Goal: Transaction & Acquisition: Book appointment/travel/reservation

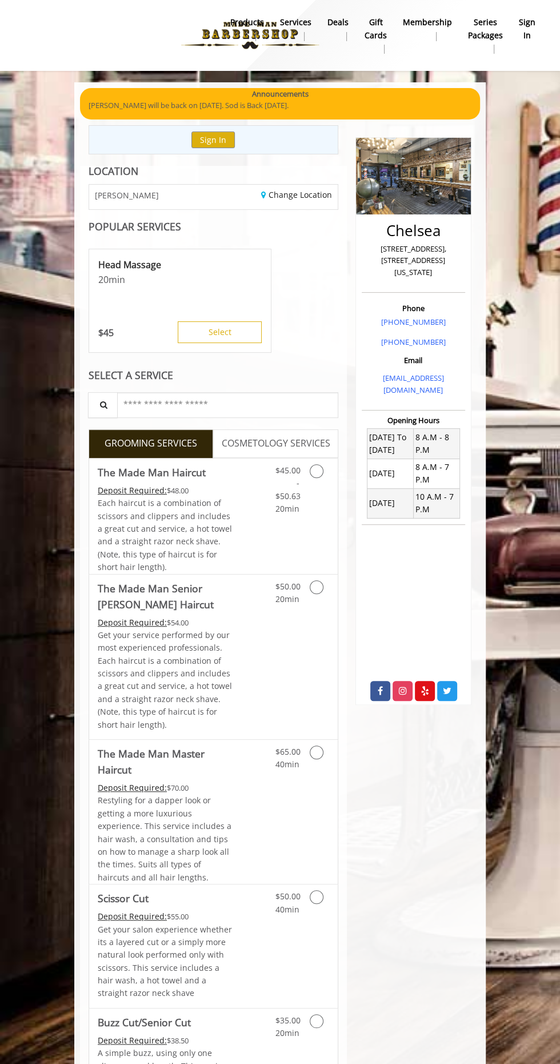
click at [298, 482] on span "$45.00 - $50.63" at bounding box center [287, 483] width 25 height 37
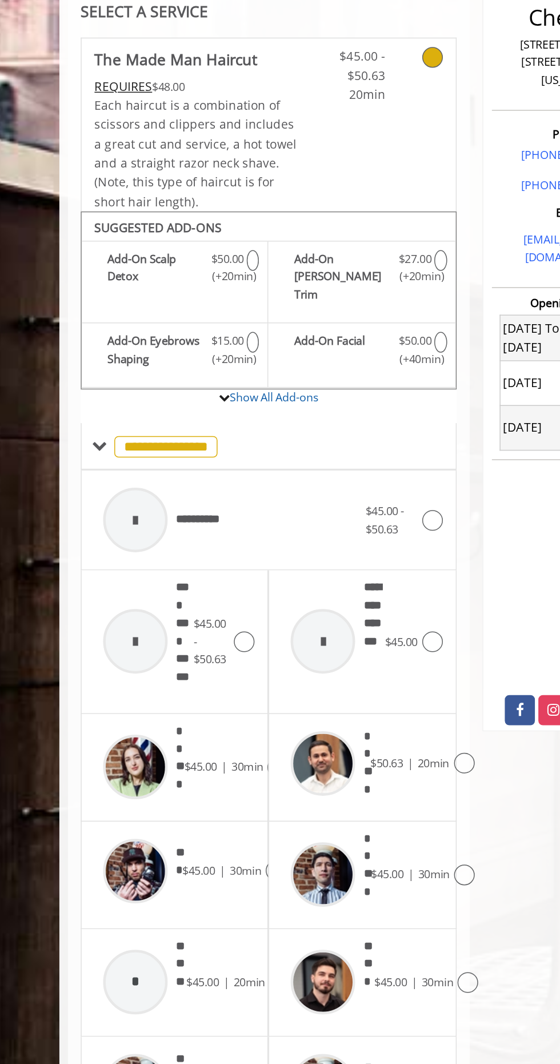
scroll to position [41, 0]
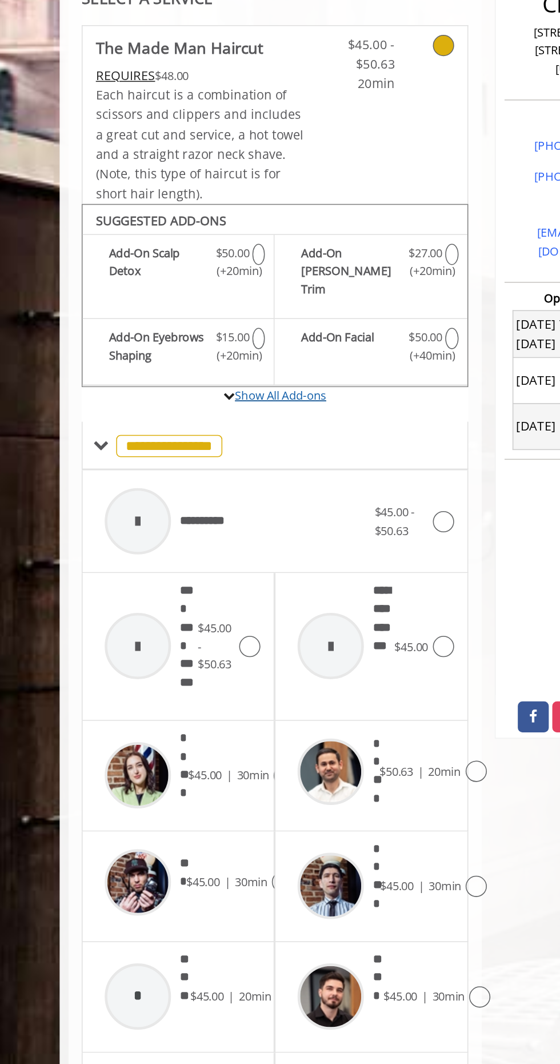
click at [222, 437] on link "Show All Add-ons" at bounding box center [216, 442] width 59 height 10
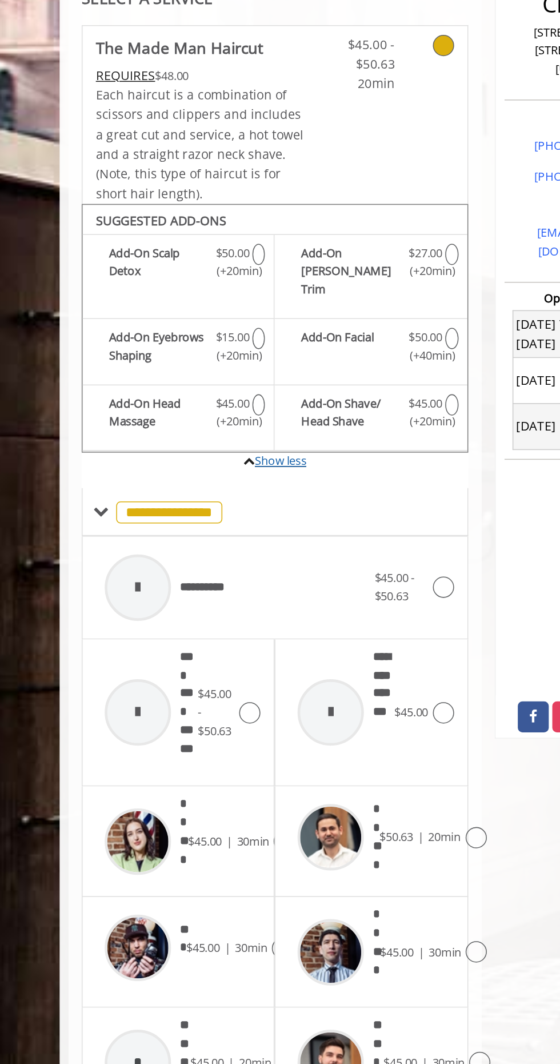
click at [224, 479] on link "Show less" at bounding box center [217, 484] width 33 height 10
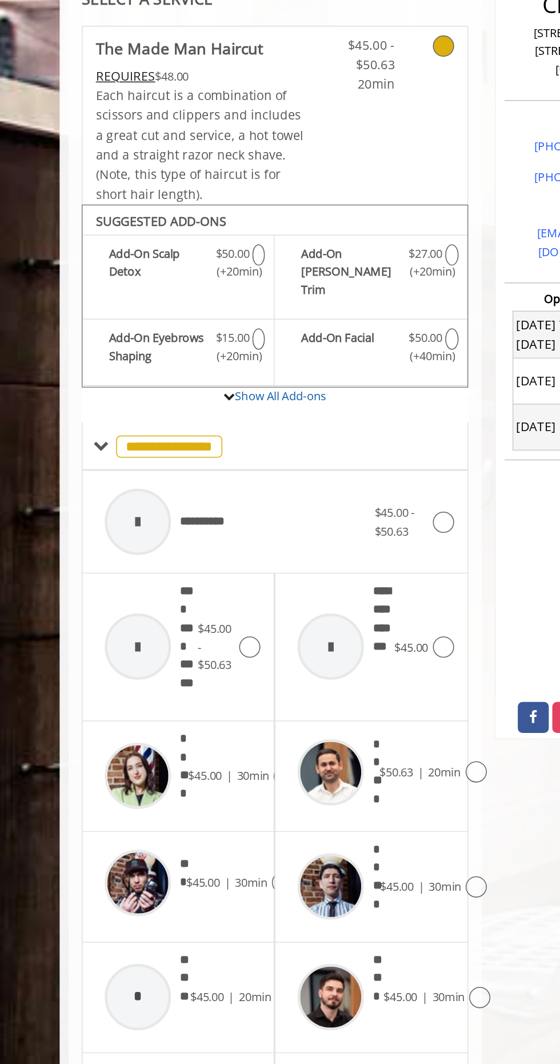
scroll to position [0, 0]
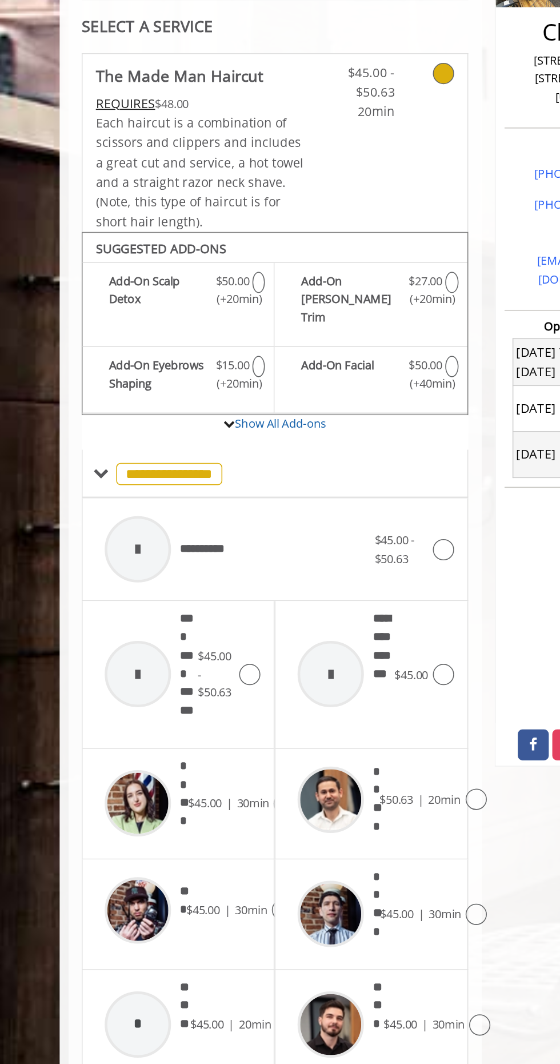
click at [178, 723] on span "$45.00" at bounding box center [168, 728] width 22 height 10
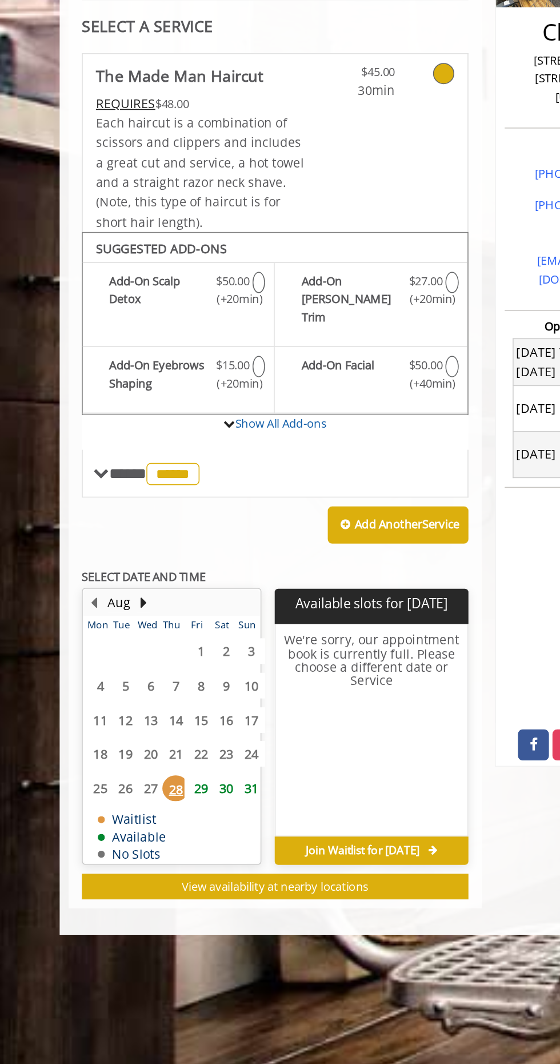
click at [163, 710] on span "29" at bounding box center [165, 718] width 17 height 17
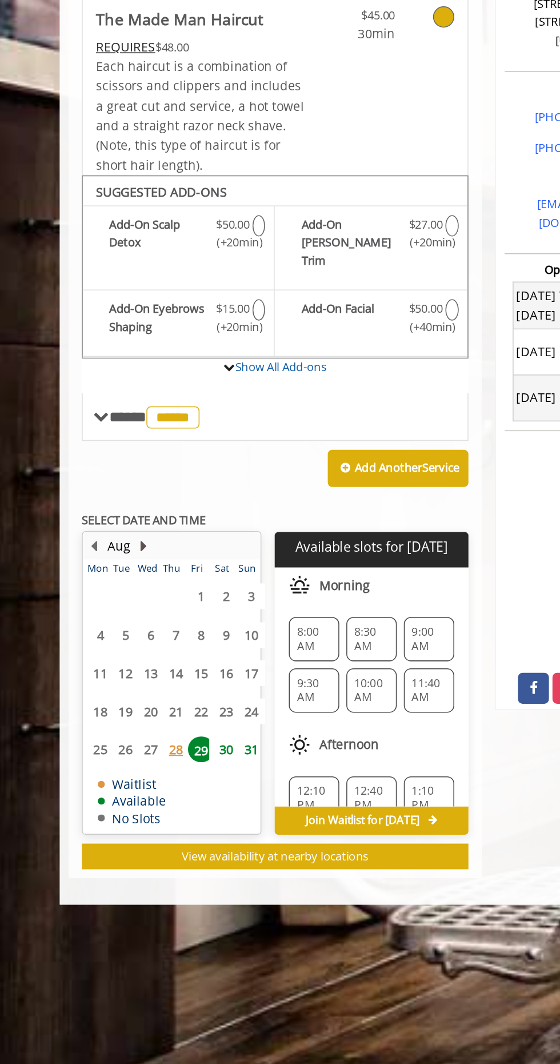
click at [129, 593] on button "Next Month" at bounding box center [128, 599] width 9 height 13
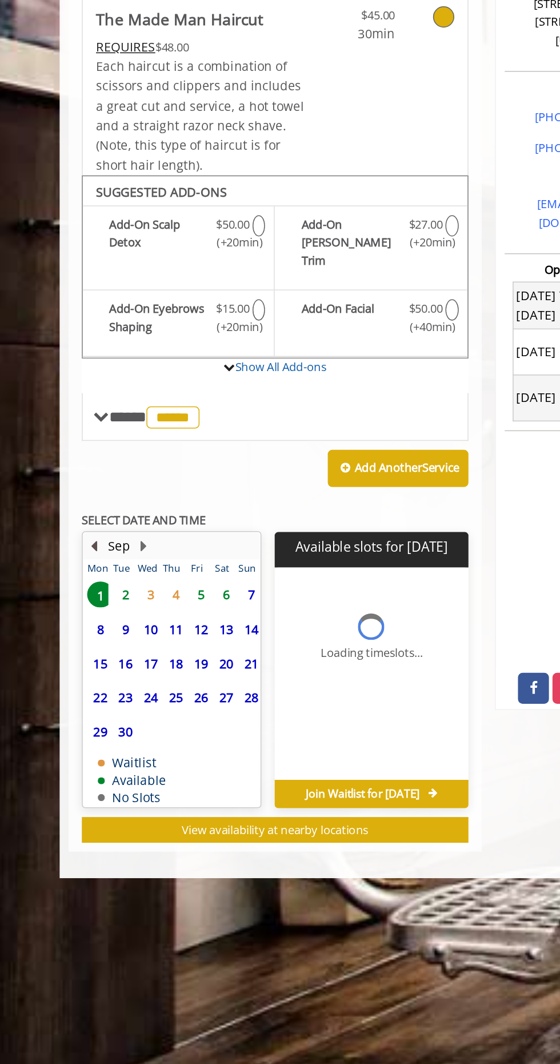
click at [97, 593] on button "Previous Month" at bounding box center [96, 599] width 9 height 13
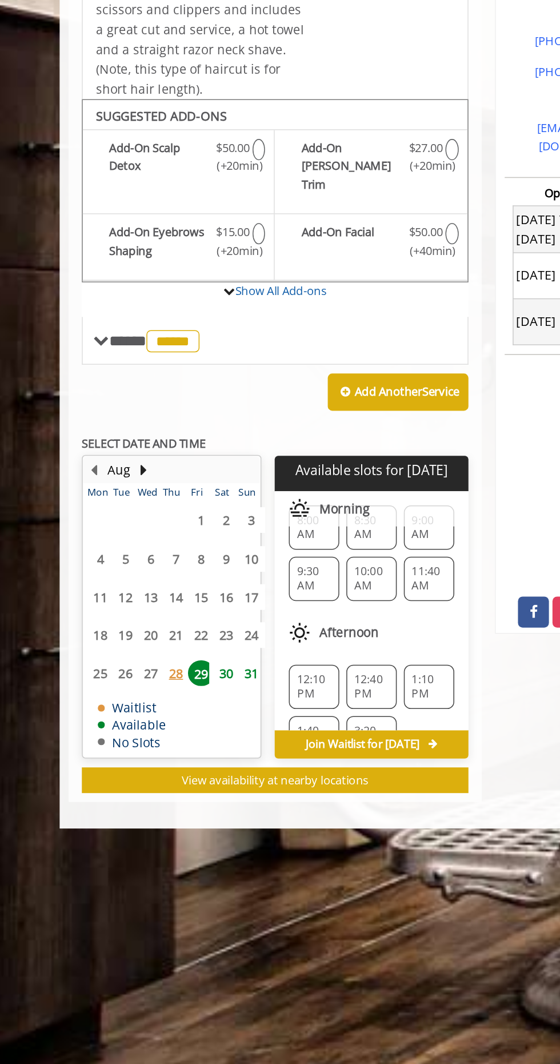
scroll to position [25, 0]
click at [303, 658] on span "11:40 AM" at bounding box center [313, 667] width 22 height 18
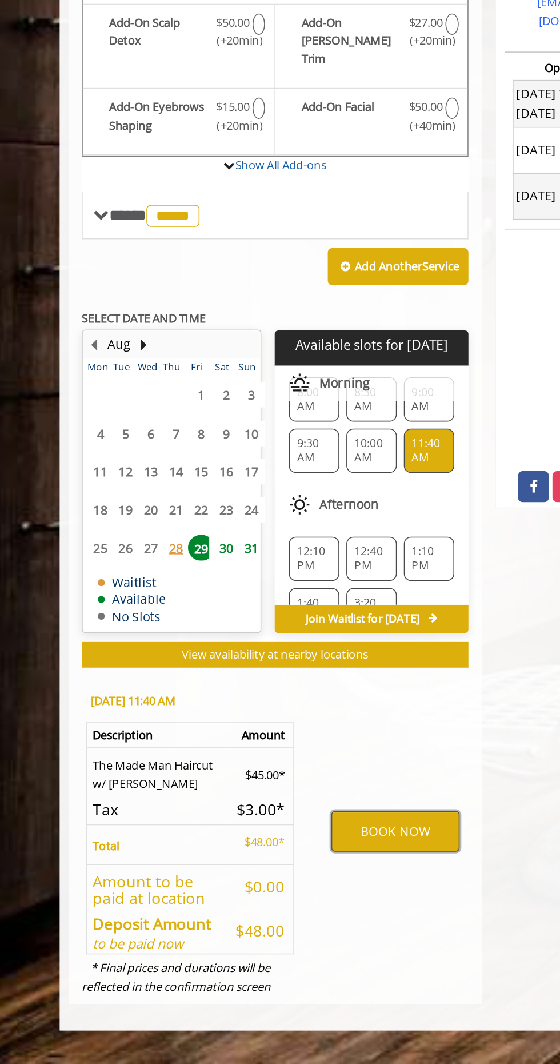
click at [291, 905] on button "BOOK NOW" at bounding box center [291, 913] width 82 height 26
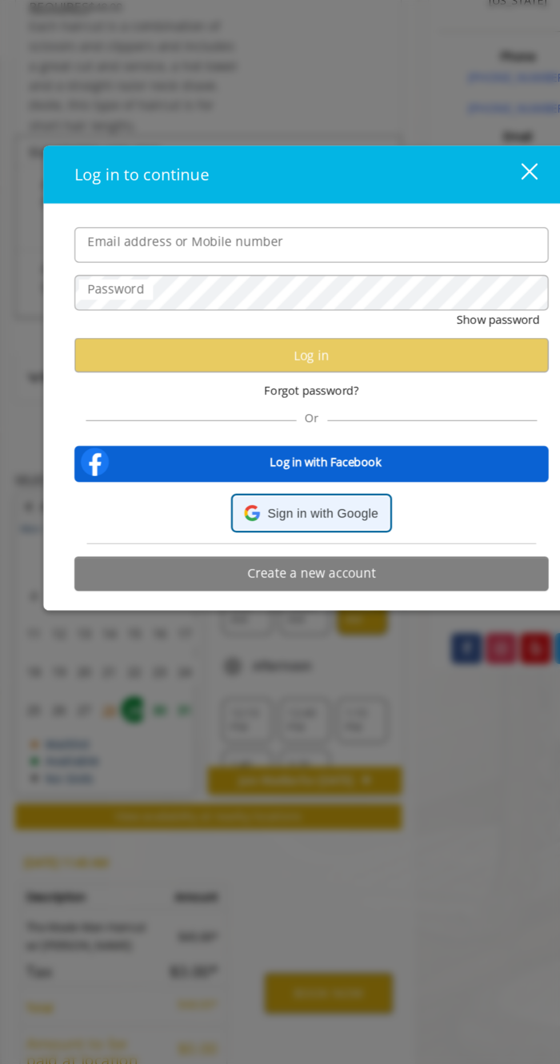
click at [305, 607] on span "Sign in with Google" at bounding box center [286, 603] width 71 height 13
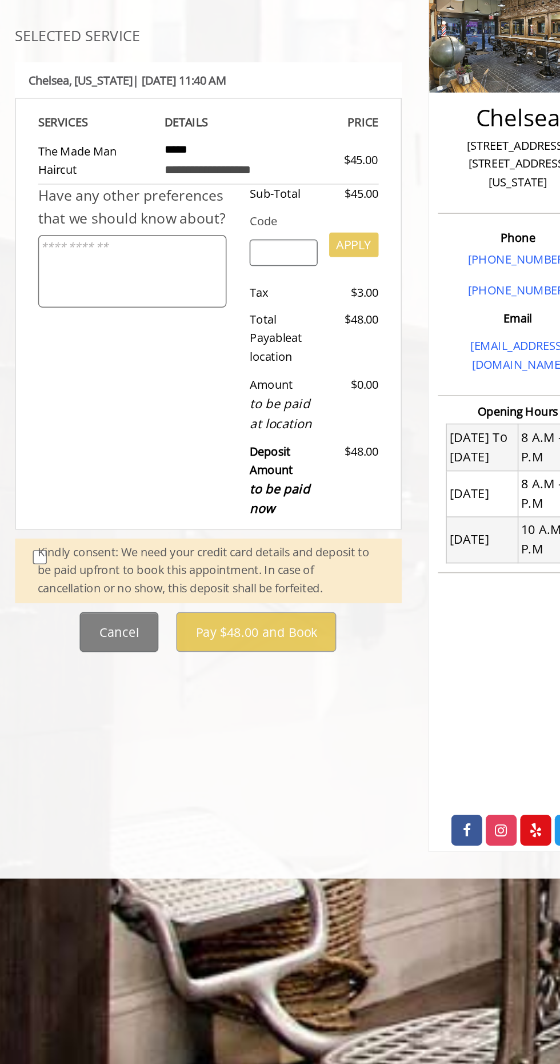
click at [104, 514] on div "Kindly consent: We need your credit card details and deposit to be paid upfront…" at bounding box center [214, 522] width 223 height 35
click at [105, 513] on div "Kindly consent: We need your credit card details and deposit to be paid upfront…" at bounding box center [214, 522] width 223 height 35
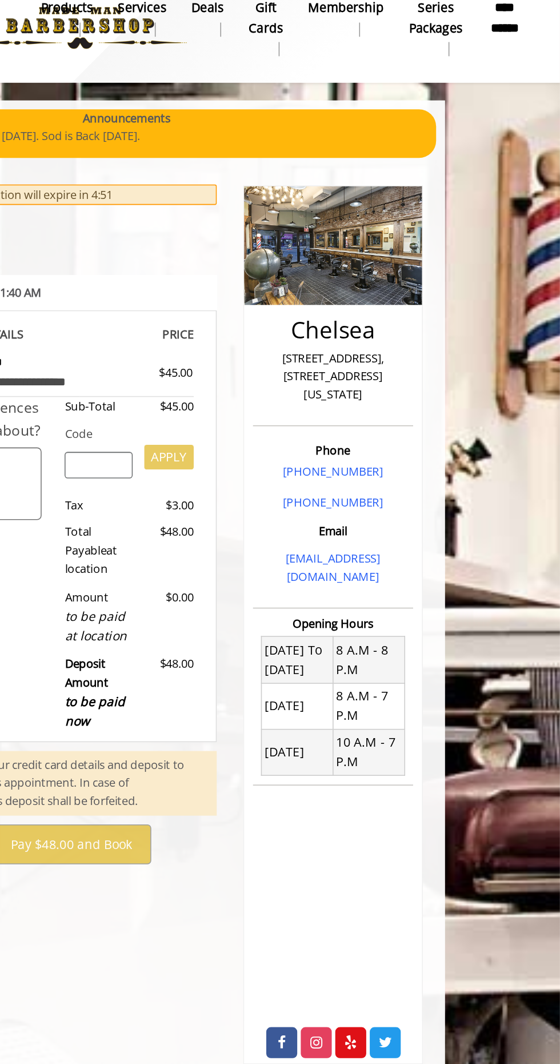
scroll to position [0, 0]
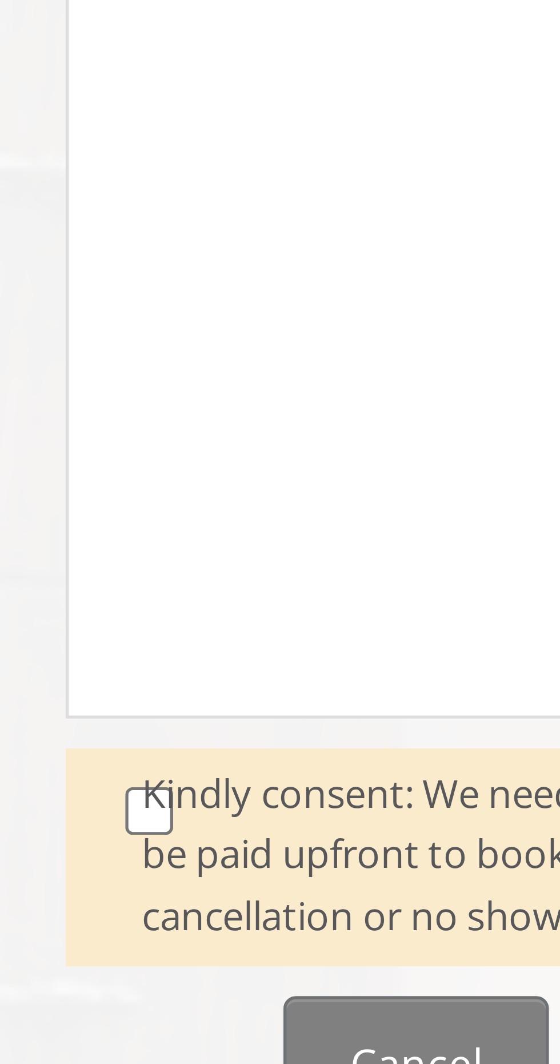
click at [106, 511] on div "Kindly consent: We need your credit card details and deposit to be paid upfront…" at bounding box center [214, 522] width 223 height 35
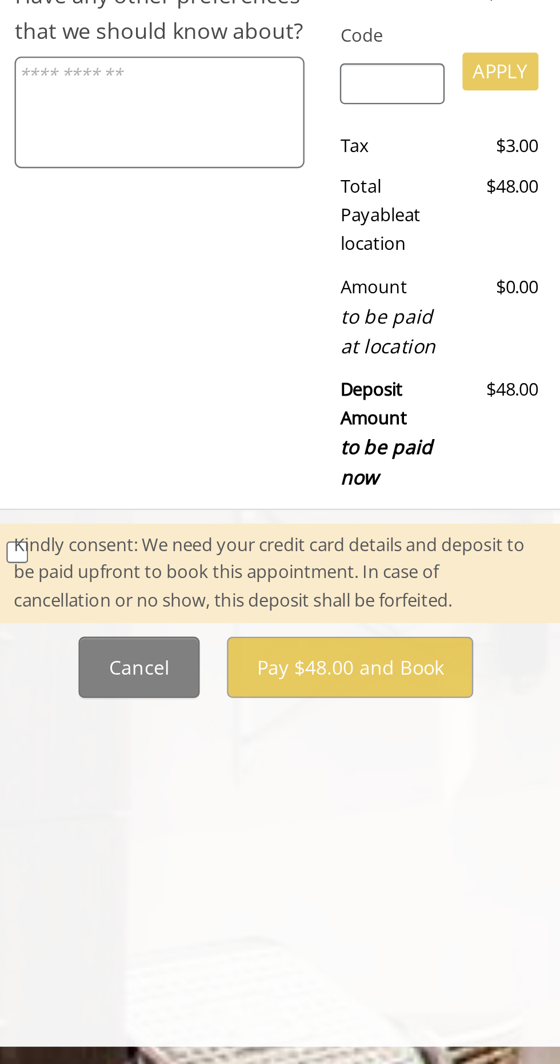
click at [169, 622] on div "**********" at bounding box center [213, 414] width 267 height 579
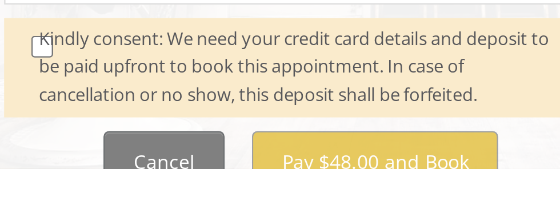
scroll to position [345, 0]
click at [105, 171] on div "Kindly consent: We need your credit card details and deposit to be paid upfront…" at bounding box center [214, 178] width 223 height 35
click at [105, 170] on div "Kindly consent: We need your credit card details and deposit to be paid upfront…" at bounding box center [214, 178] width 223 height 35
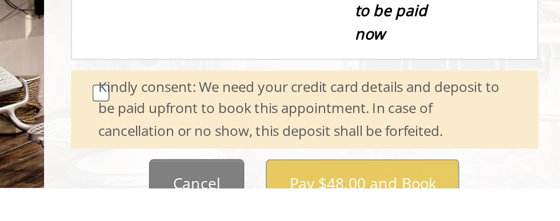
scroll to position [343, 0]
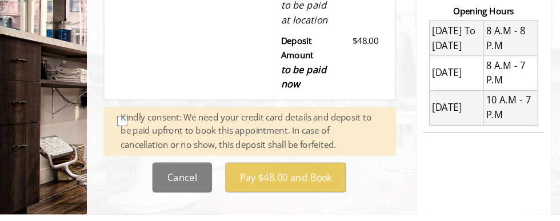
click at [30, 126] on body "**********" at bounding box center [280, 29] width 560 height 640
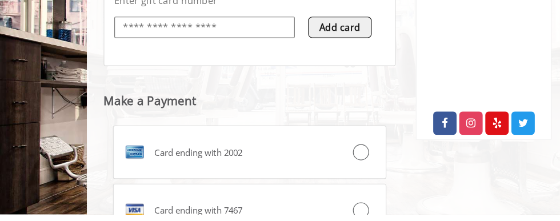
click at [314, 168] on icon at bounding box center [309, 168] width 14 height 14
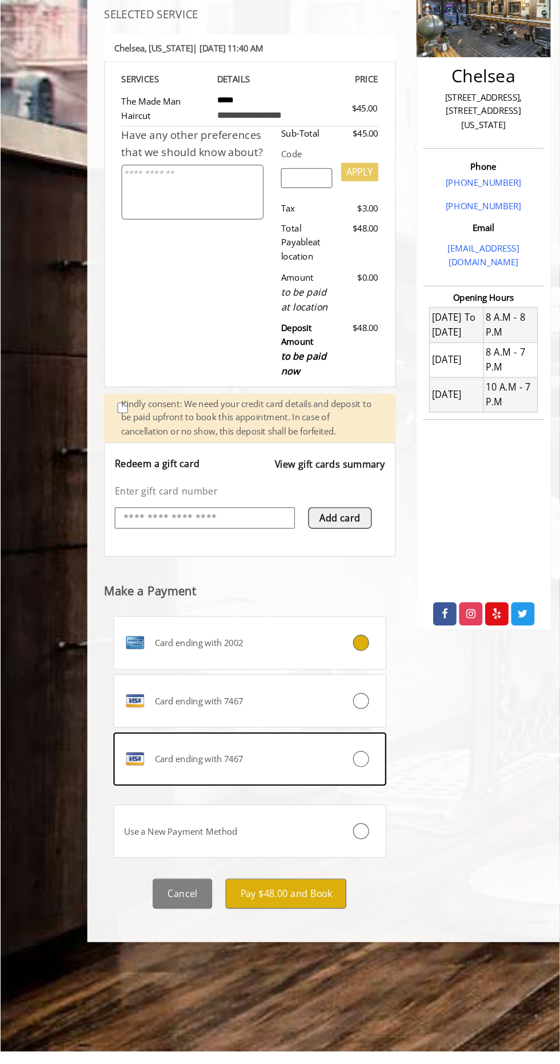
scroll to position [0, 0]
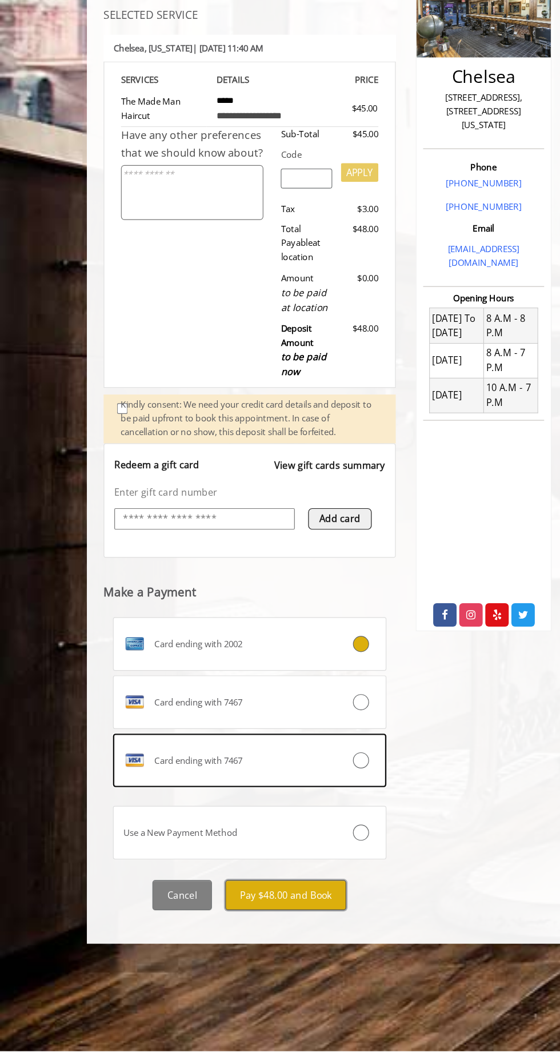
click at [254, 934] on button "Pay $48.00 and Book" at bounding box center [244, 930] width 103 height 26
